Goal: Task Accomplishment & Management: Use online tool/utility

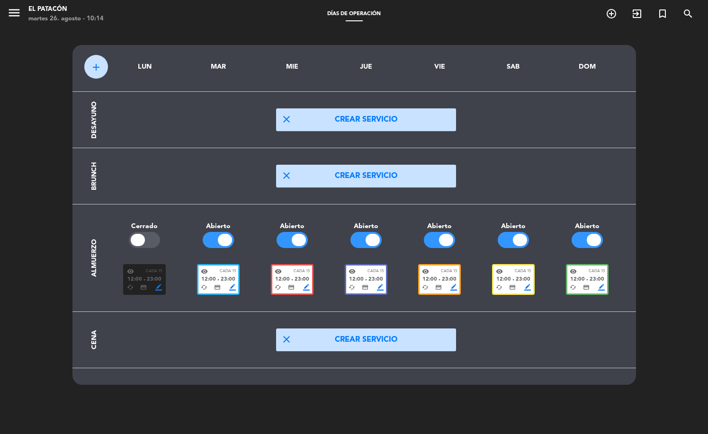
click at [229, 282] on span "23:00" at bounding box center [228, 280] width 15 height 9
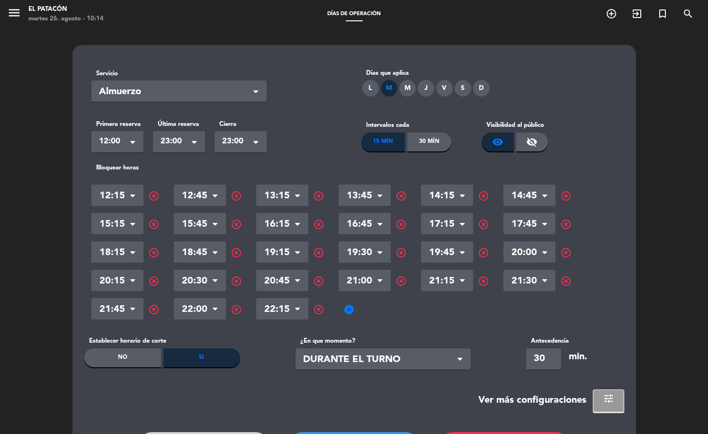
click at [401, 280] on span "highlight_off" at bounding box center [400, 281] width 11 height 11
click at [481, 280] on span "highlight_off" at bounding box center [483, 281] width 11 height 11
click at [561, 282] on span "highlight_off" at bounding box center [565, 281] width 11 height 11
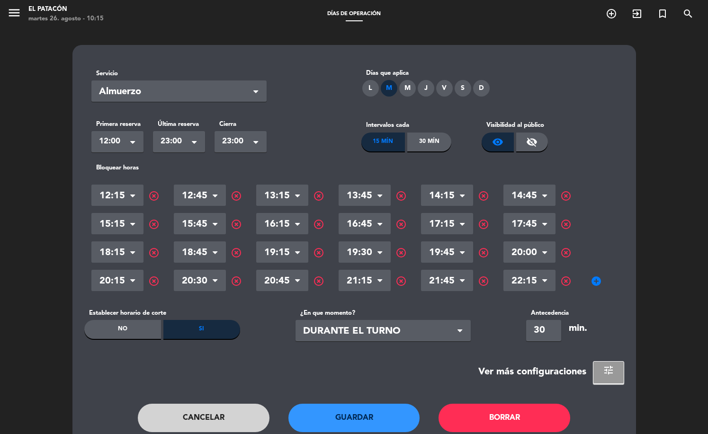
click at [234, 281] on span "highlight_off" at bounding box center [236, 281] width 11 height 11
click at [559, 250] on div "highlight_off" at bounding box center [570, 251] width 30 height 11
click at [566, 252] on span "highlight_off" at bounding box center [565, 252] width 11 height 11
click at [399, 246] on div "highlight_off" at bounding box center [406, 251] width 30 height 11
click at [400, 253] on span "highlight_off" at bounding box center [400, 252] width 11 height 11
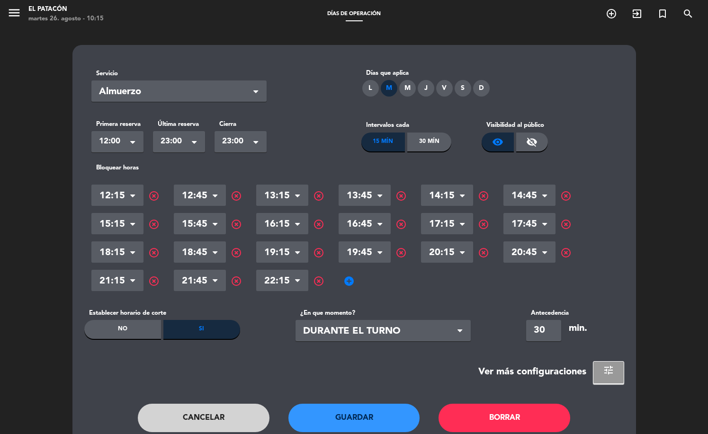
click at [596, 368] on button "tune" at bounding box center [608, 372] width 31 height 23
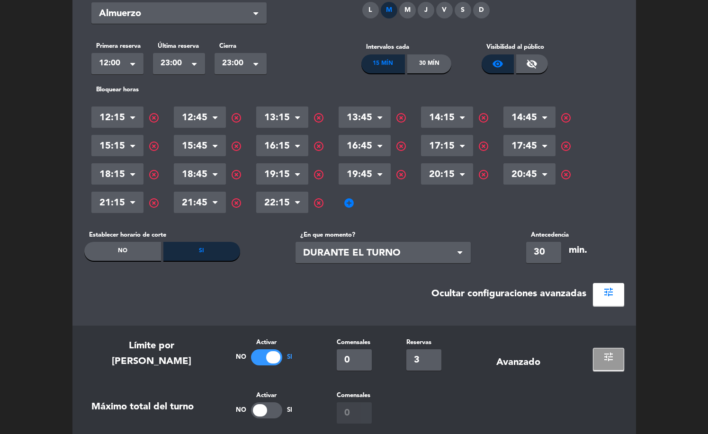
scroll to position [79, 0]
click at [422, 364] on input "3" at bounding box center [423, 359] width 35 height 21
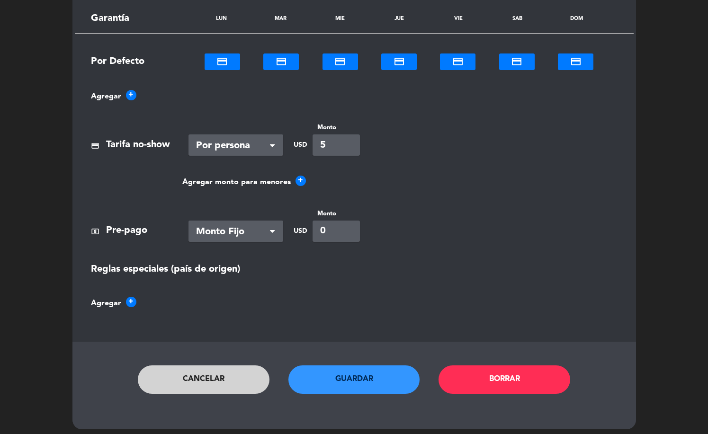
type input "4"
click at [364, 386] on button "Guardar" at bounding box center [354, 379] width 132 height 28
